Goal: Information Seeking & Learning: Learn about a topic

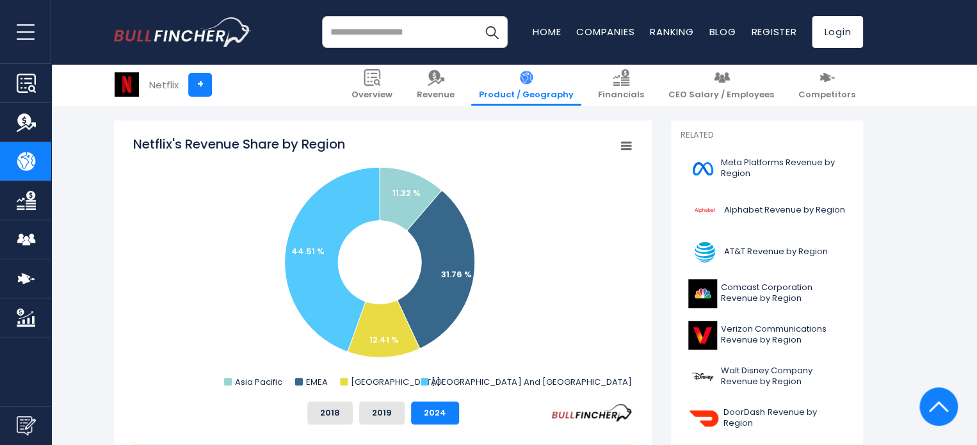
scroll to position [320, 0]
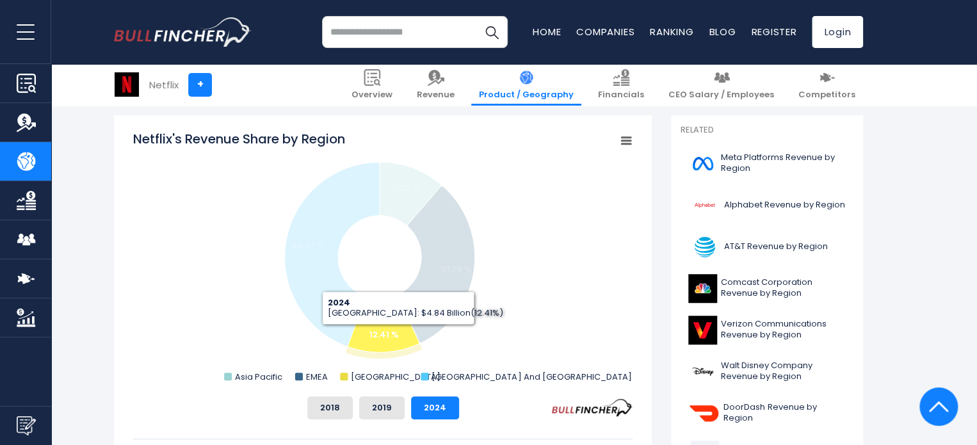
click at [398, 334] on icon "Netflix's Revenue Share by Region" at bounding box center [383, 324] width 71 height 57
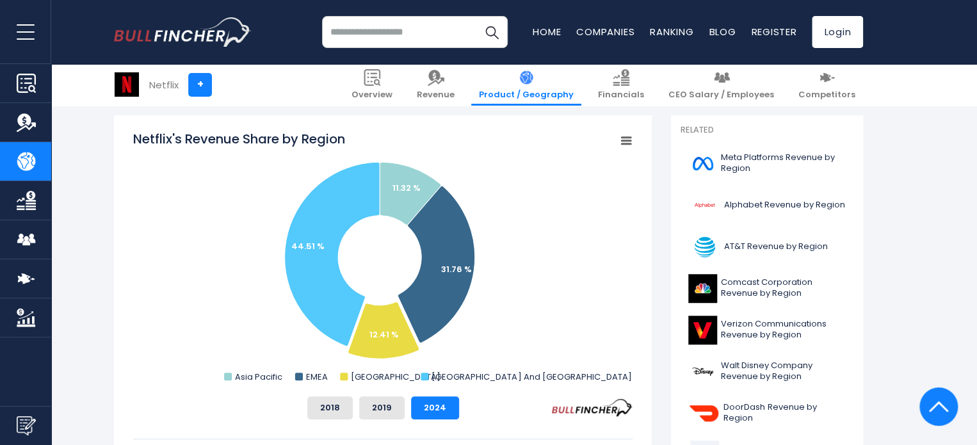
click at [554, 326] on rect "Netflix's Revenue Share by Region" at bounding box center [382, 258] width 499 height 256
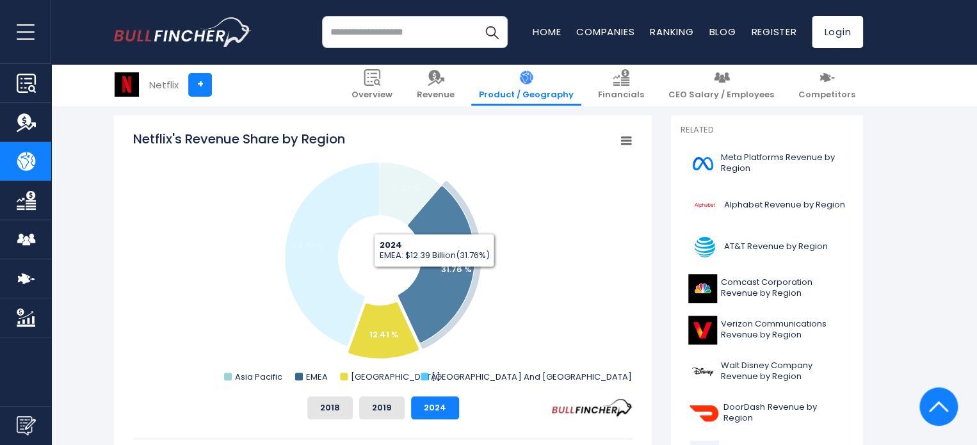
click at [434, 277] on icon "Netflix's Revenue Share by Region" at bounding box center [436, 264] width 77 height 157
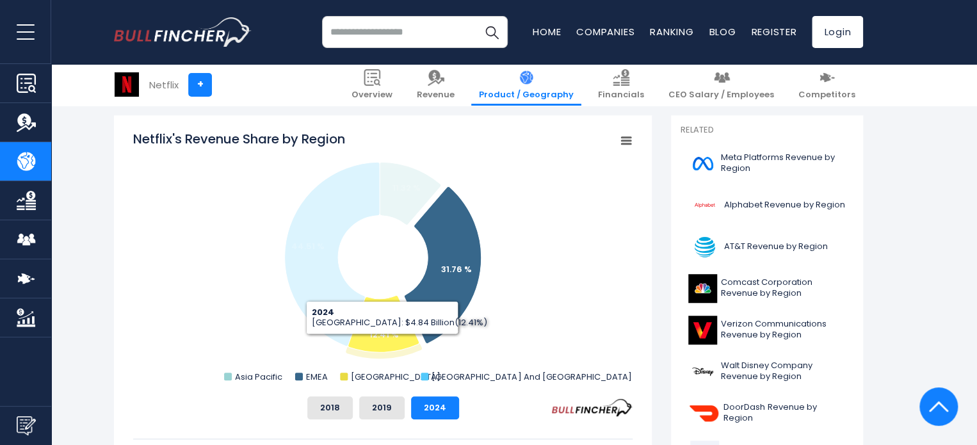
click at [368, 339] on icon "Netflix's Revenue Share by Region" at bounding box center [383, 324] width 71 height 57
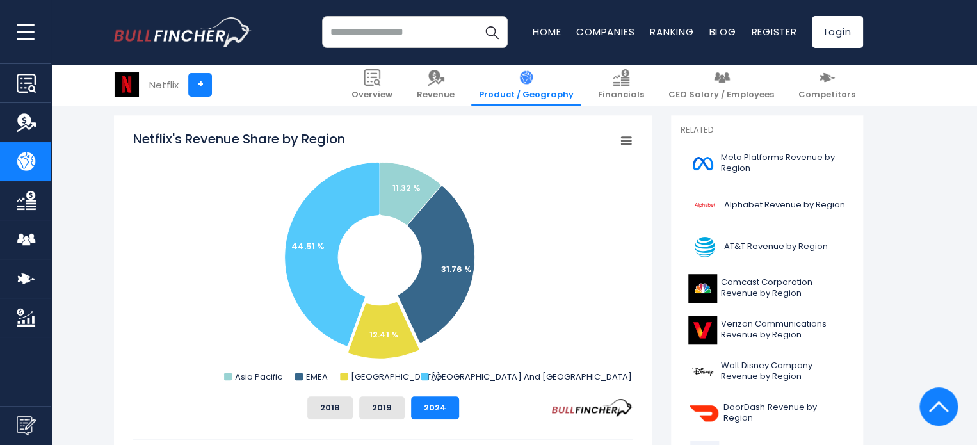
click at [627, 140] on icon "Netflix's Revenue Share by Region" at bounding box center [626, 141] width 9 height 6
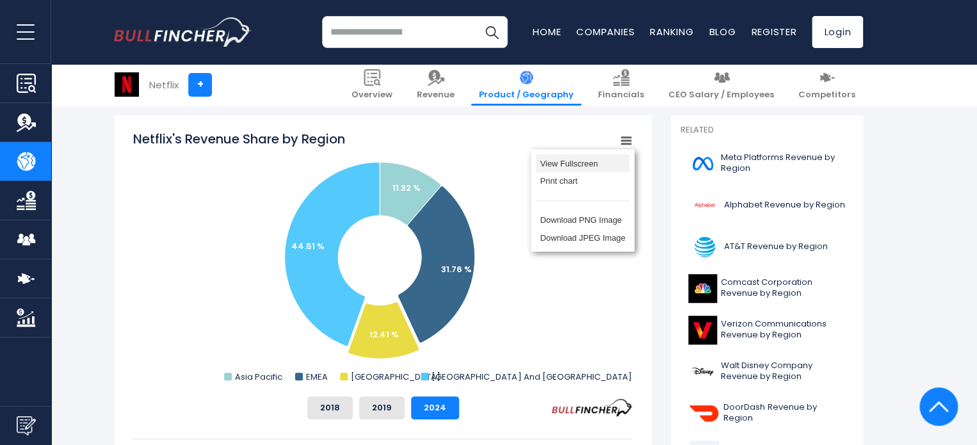
click at [609, 171] on li "View Fullscreen" at bounding box center [582, 163] width 93 height 18
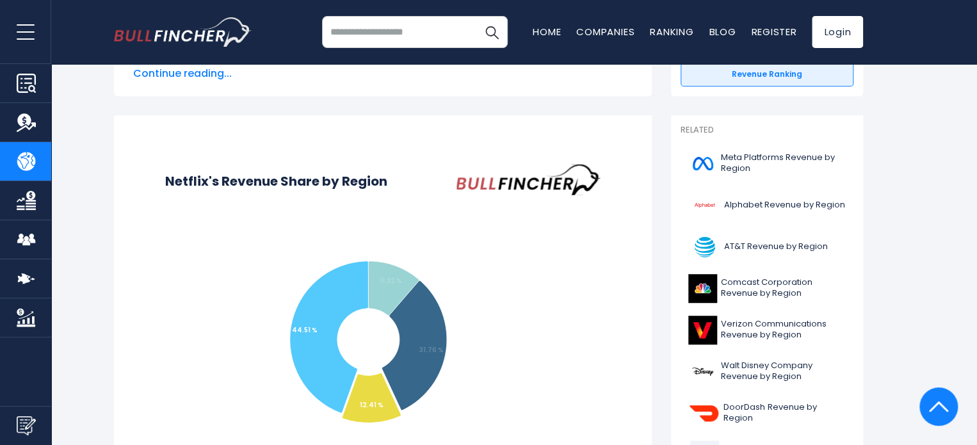
scroll to position [0, 0]
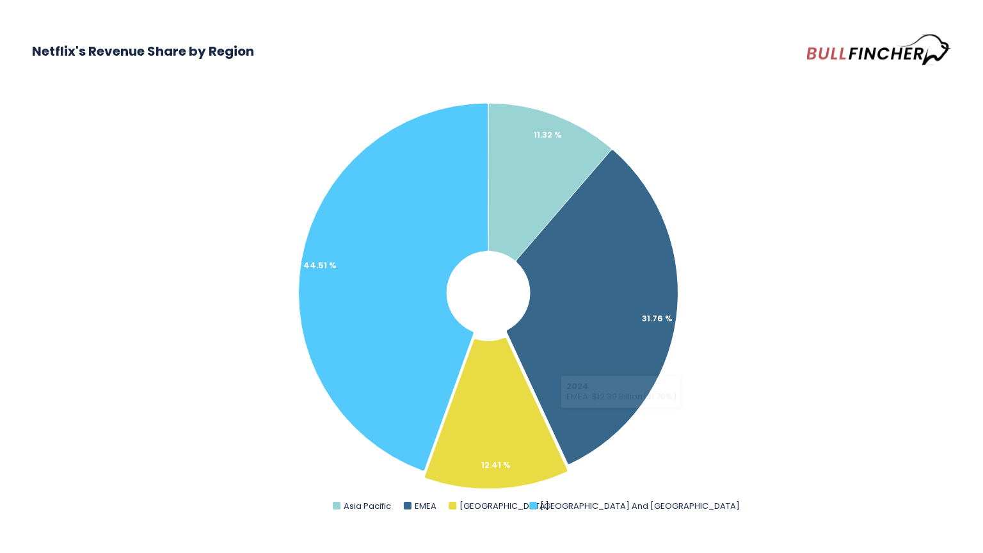
click at [914, 432] on rect "Netflix's Revenue Share by Region" at bounding box center [491, 295] width 919 height 449
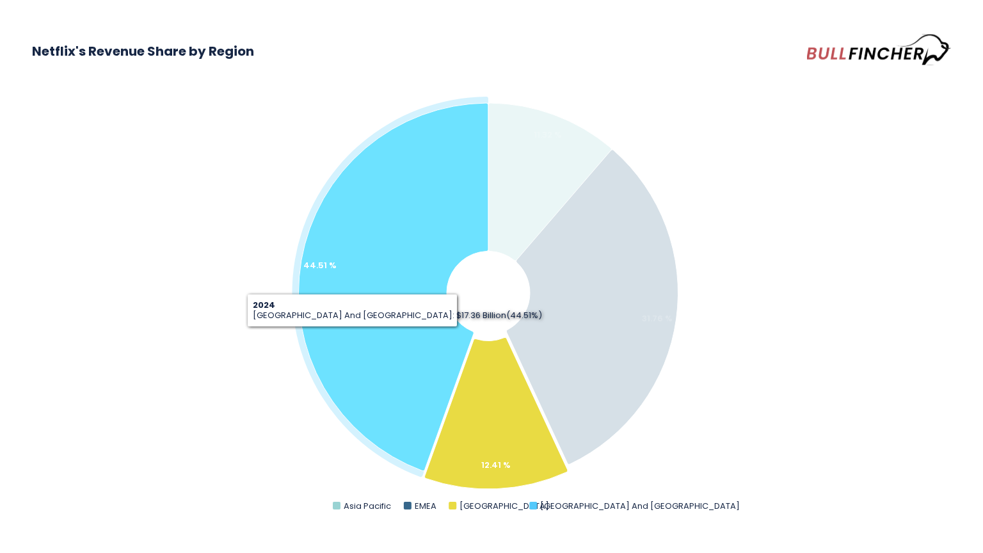
click at [348, 337] on icon "Netflix's Revenue Share by Region" at bounding box center [394, 287] width 190 height 368
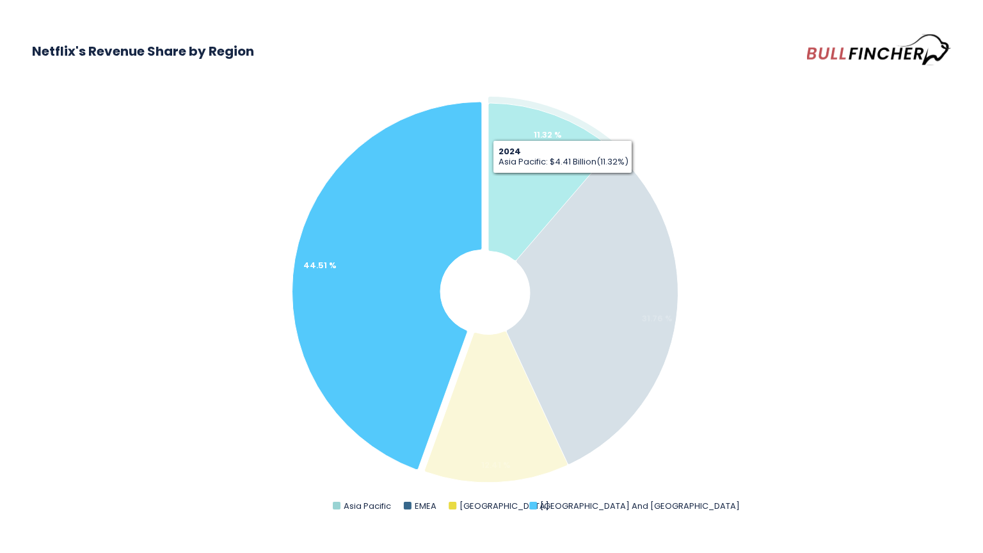
click at [560, 173] on icon "Netflix's Revenue Share by Region" at bounding box center [550, 182] width 123 height 158
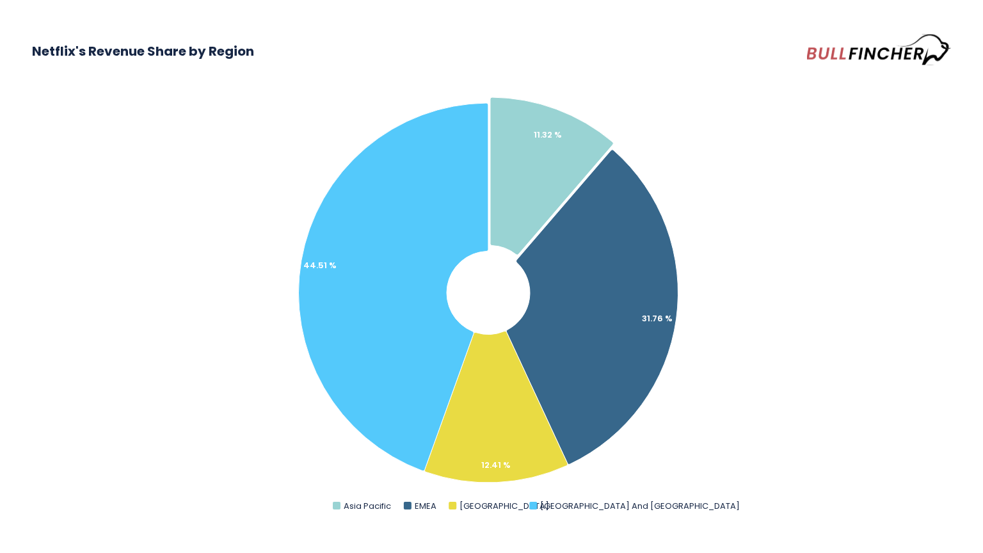
click at [871, 321] on rect "Netflix's Revenue Share by Region" at bounding box center [491, 295] width 919 height 449
click at [789, 197] on rect "Netflix's Revenue Share by Region" at bounding box center [491, 295] width 919 height 449
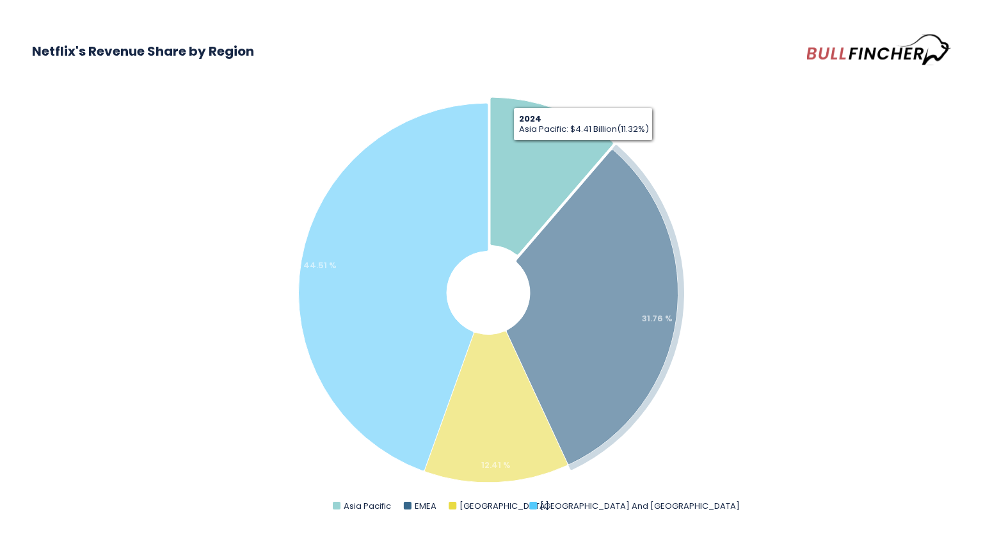
click at [561, 150] on icon "Netflix's Revenue Share by Region" at bounding box center [551, 176] width 123 height 158
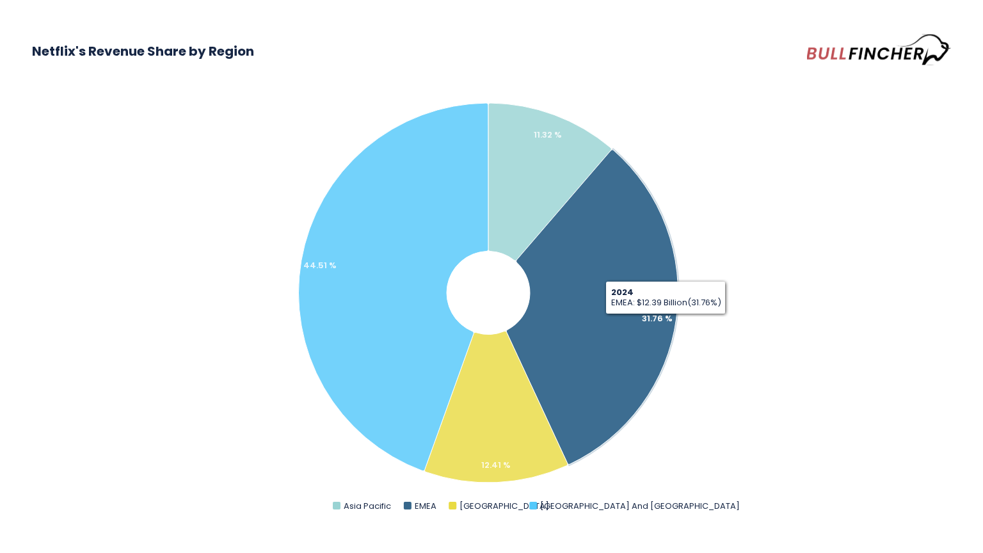
click at [878, 375] on rect "Netflix's Revenue Share by Region" at bounding box center [491, 295] width 919 height 449
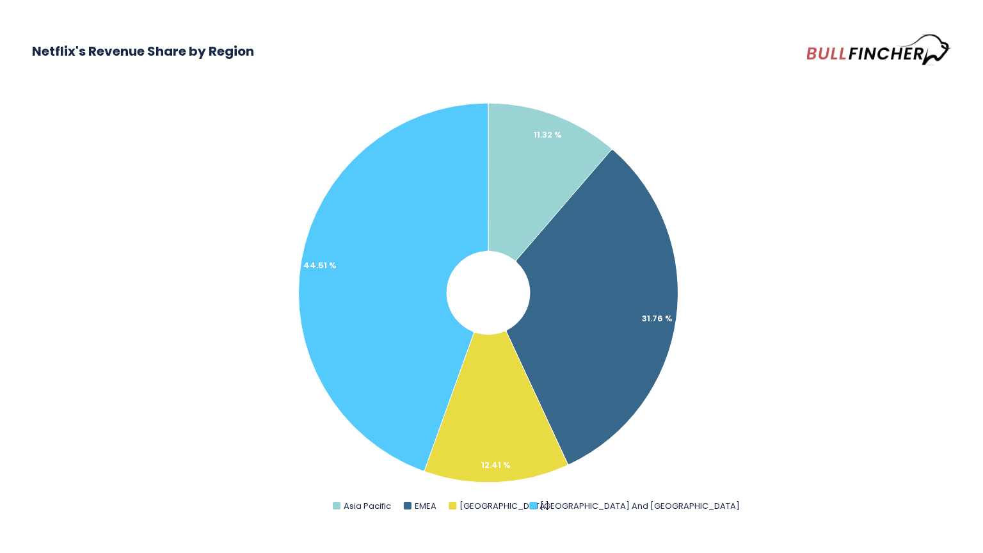
click at [947, 408] on rect "Netflix's Revenue Share by Region" at bounding box center [491, 295] width 919 height 449
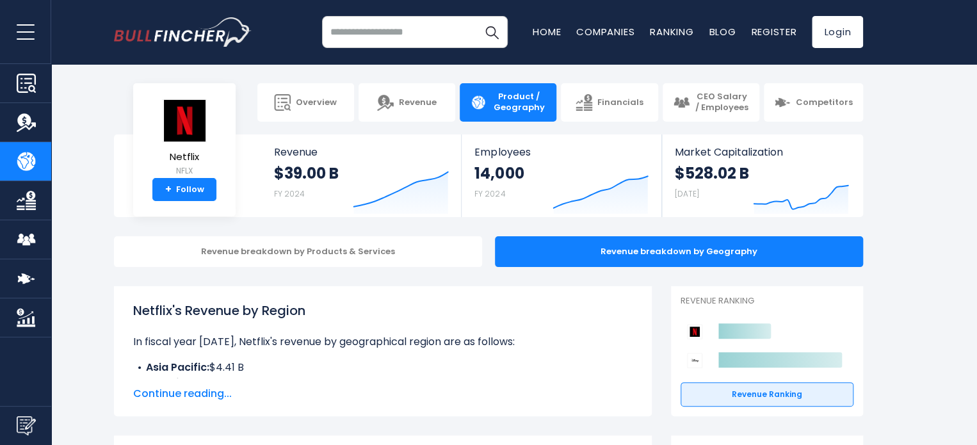
click at [947, 239] on div "Revenue breakdown by Products & Services Revenue breakdown by Geography" at bounding box center [488, 251] width 977 height 31
